Goal: Task Accomplishment & Management: Use online tool/utility

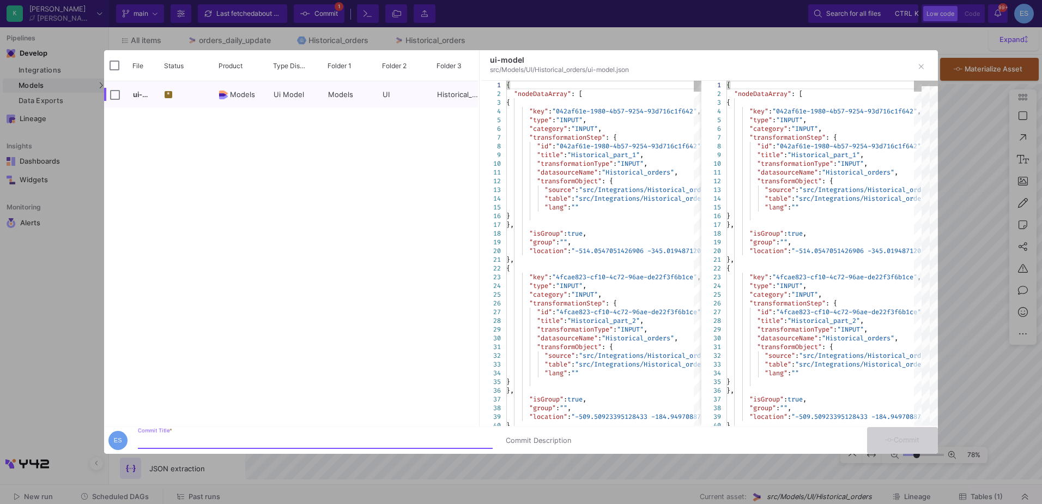
click at [177, 445] on input "Commit Title *" at bounding box center [315, 440] width 355 height 9
type input "fixing size problem"
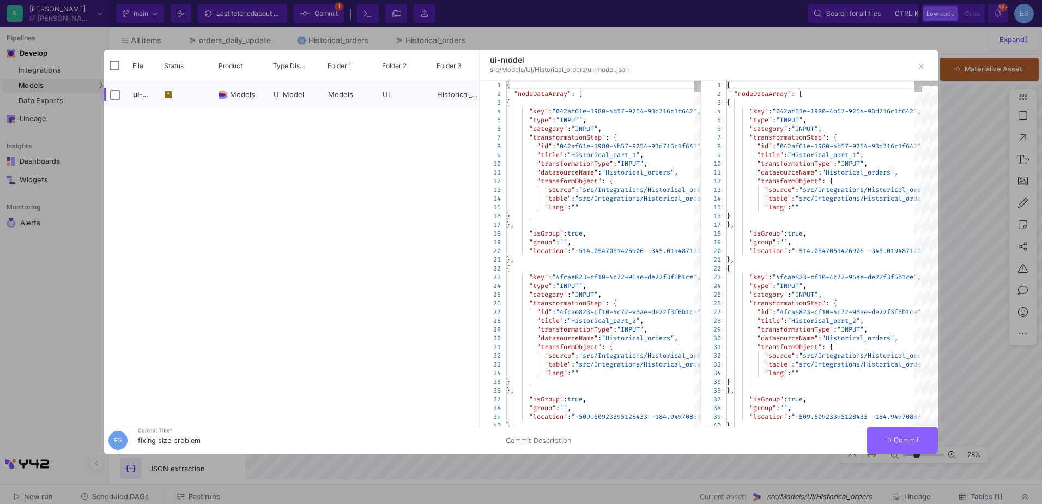
click at [880, 447] on button "Commit" at bounding box center [902, 440] width 71 height 27
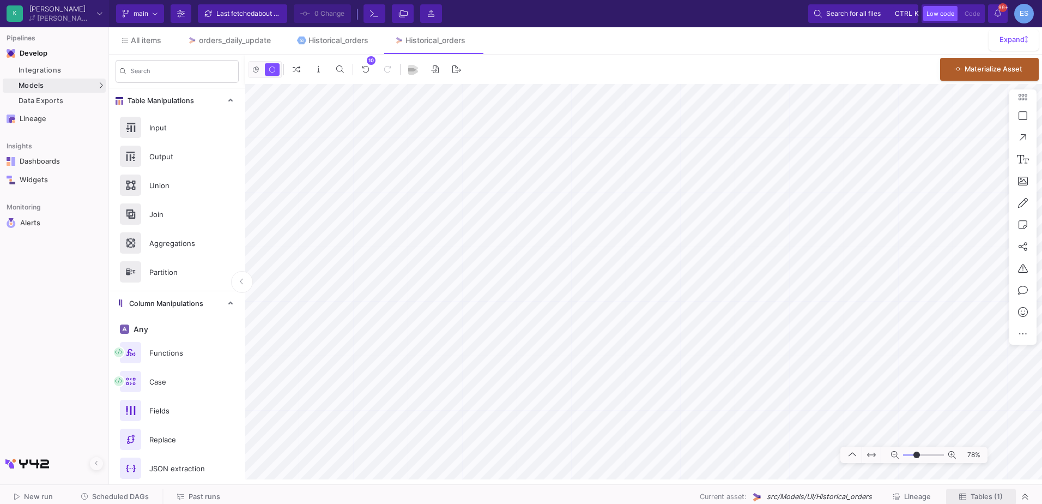
click at [1002, 499] on span "Tables (1)" at bounding box center [987, 496] width 32 height 8
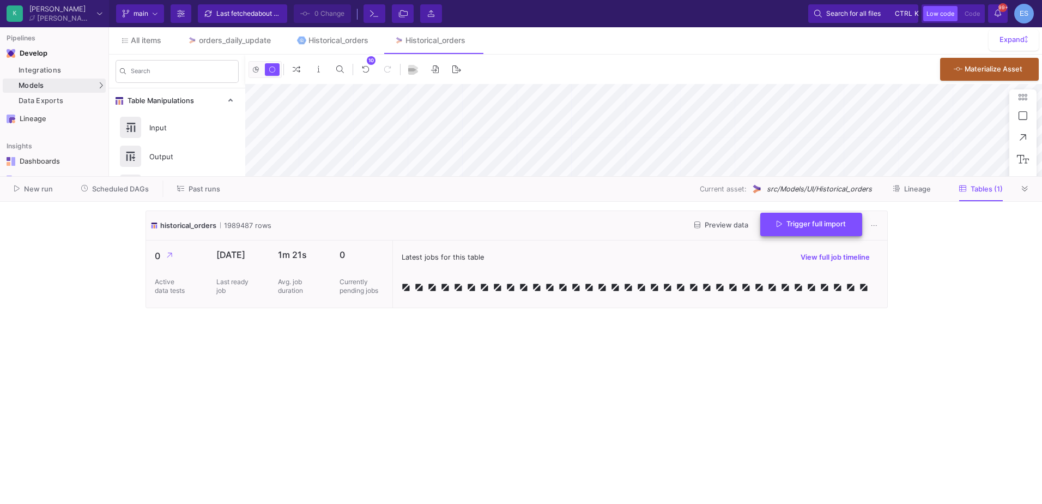
click at [822, 220] on span "Trigger full import" at bounding box center [811, 224] width 69 height 8
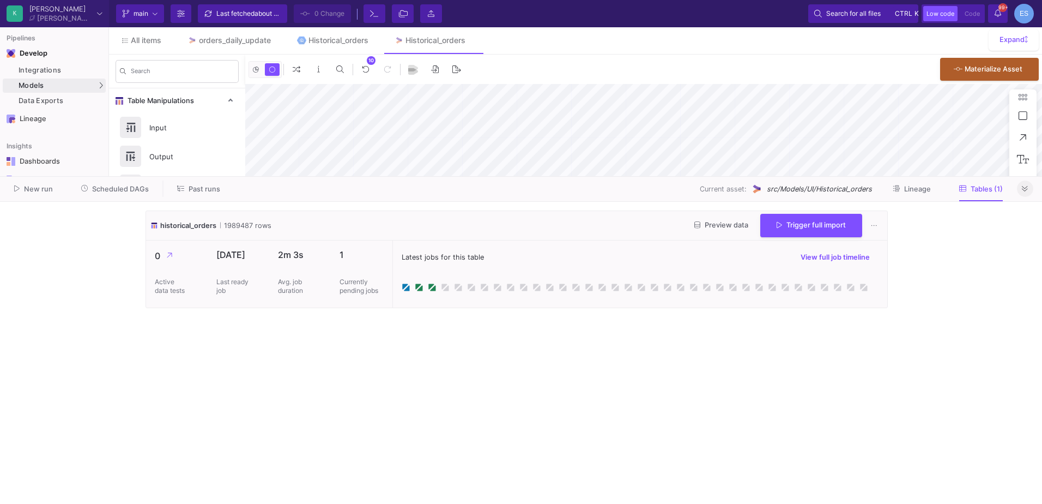
click at [1027, 187] on icon at bounding box center [1025, 188] width 6 height 7
